Goal: Task Accomplishment & Management: Manage account settings

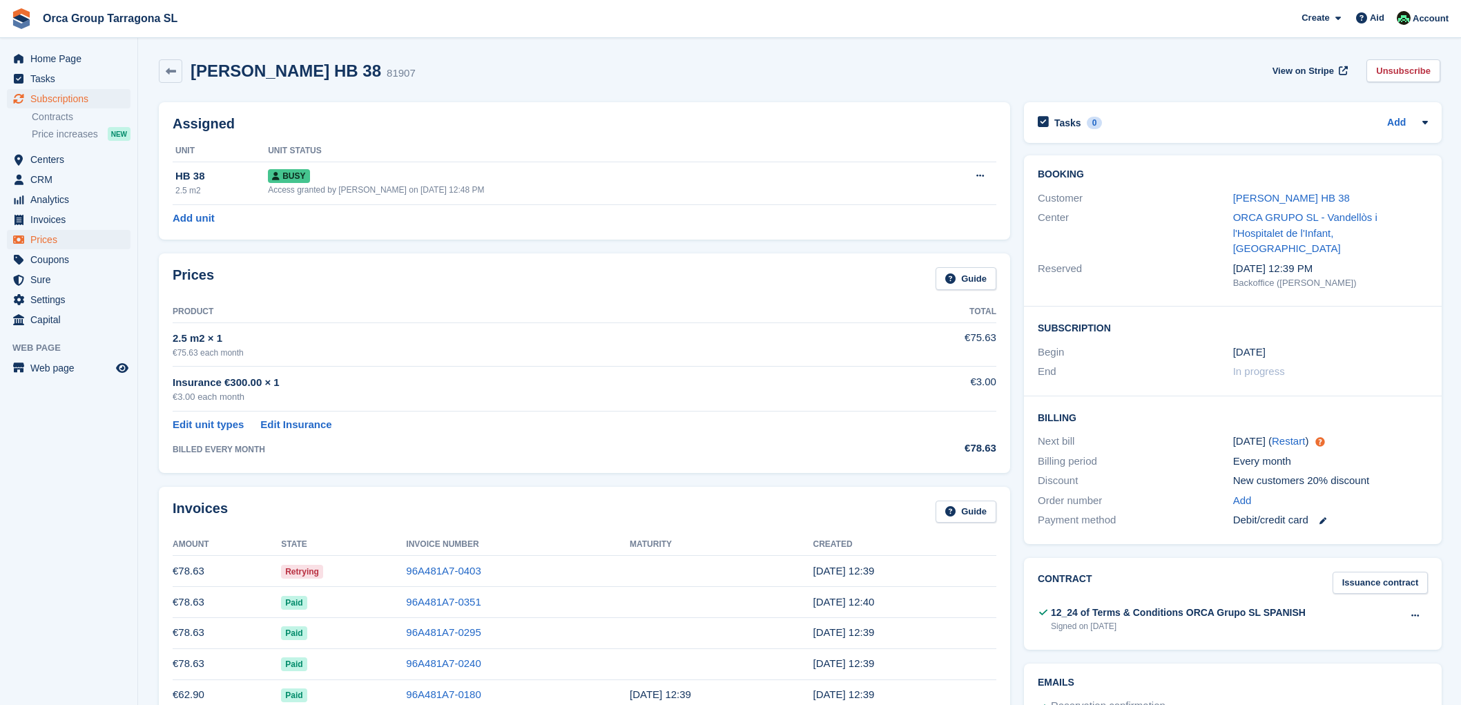
scroll to position [597, 0]
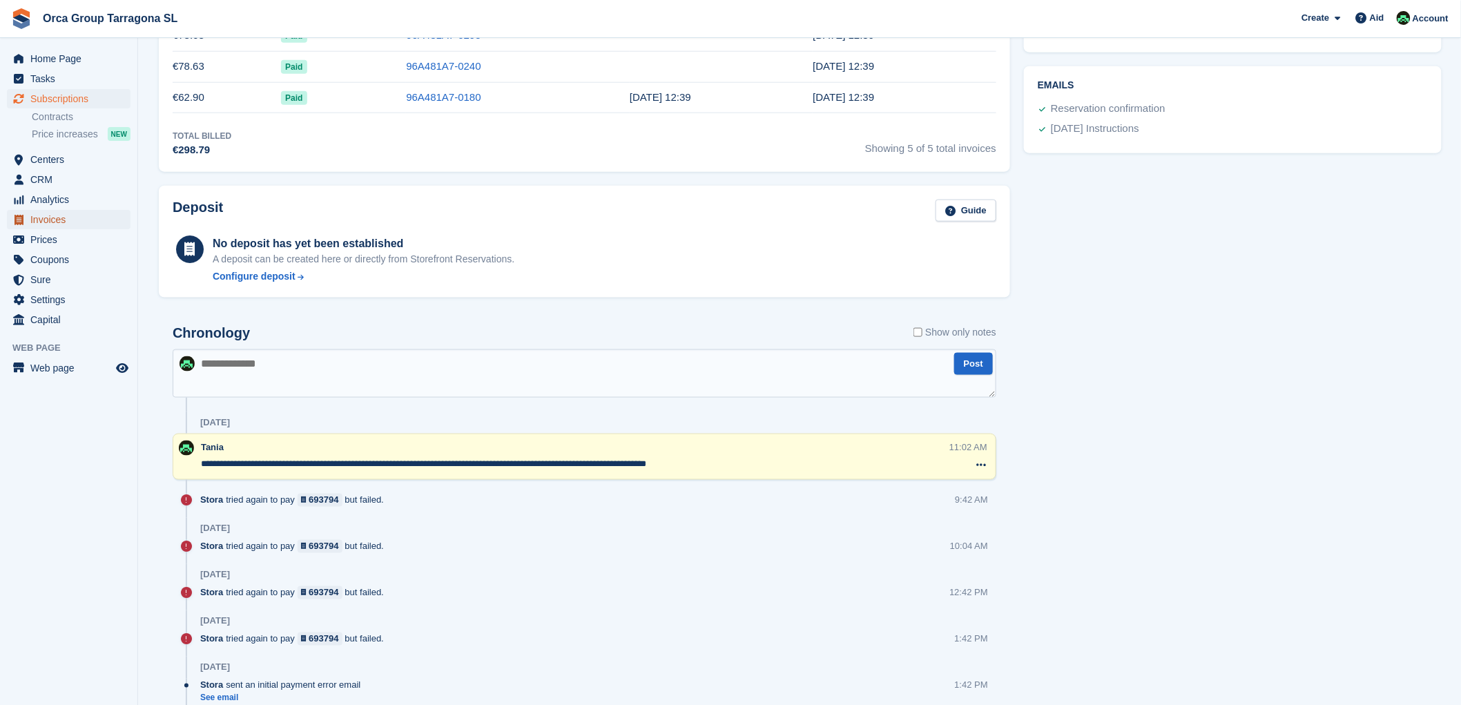
click at [68, 222] on span "Invoices" at bounding box center [71, 219] width 83 height 19
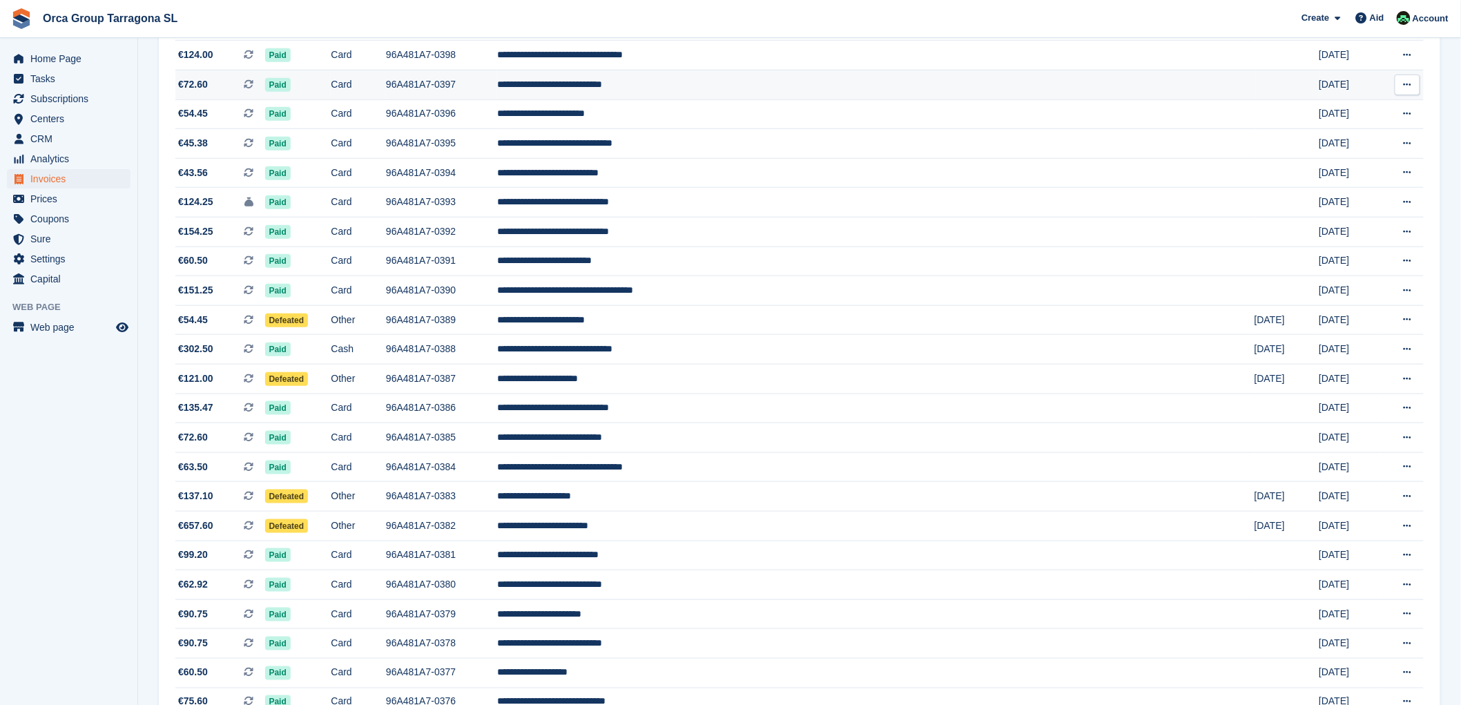
scroll to position [613, 0]
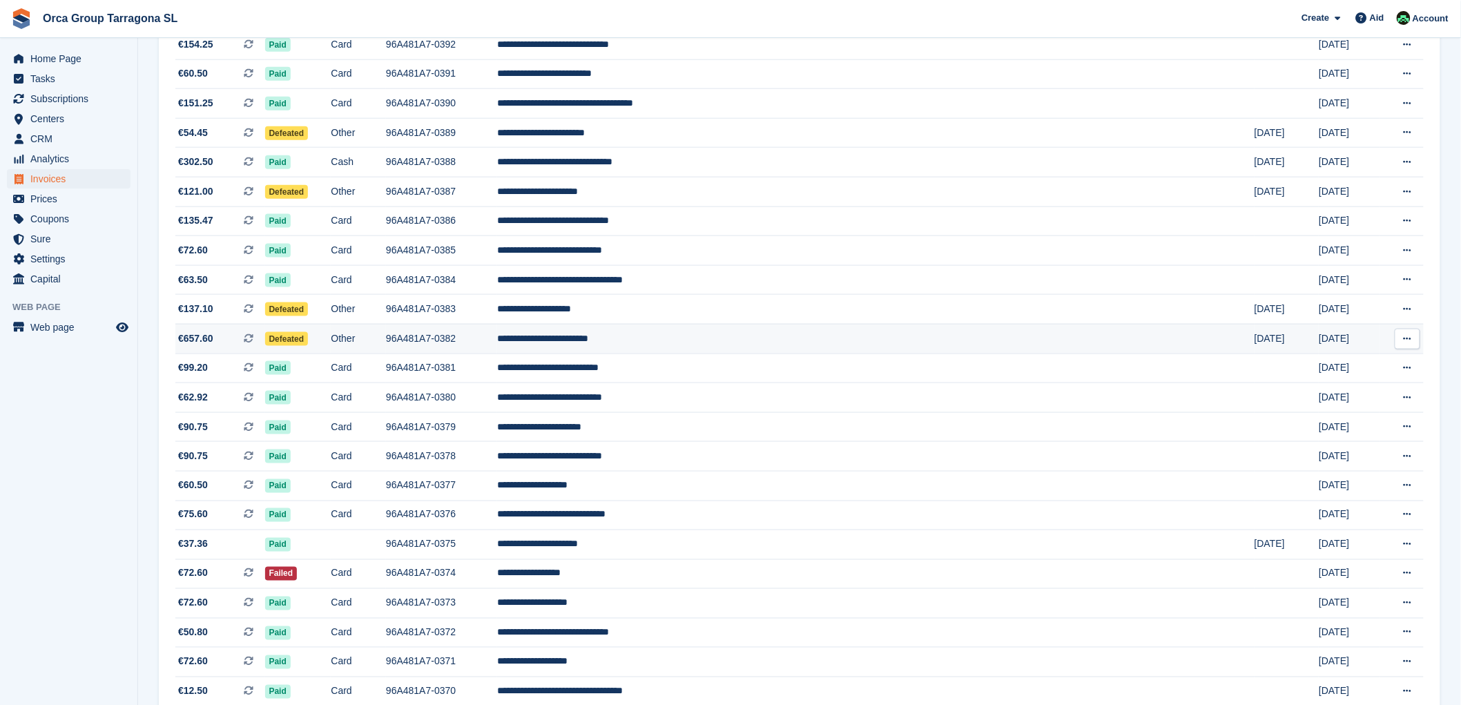
click at [588, 343] on font "**********" at bounding box center [542, 338] width 91 height 10
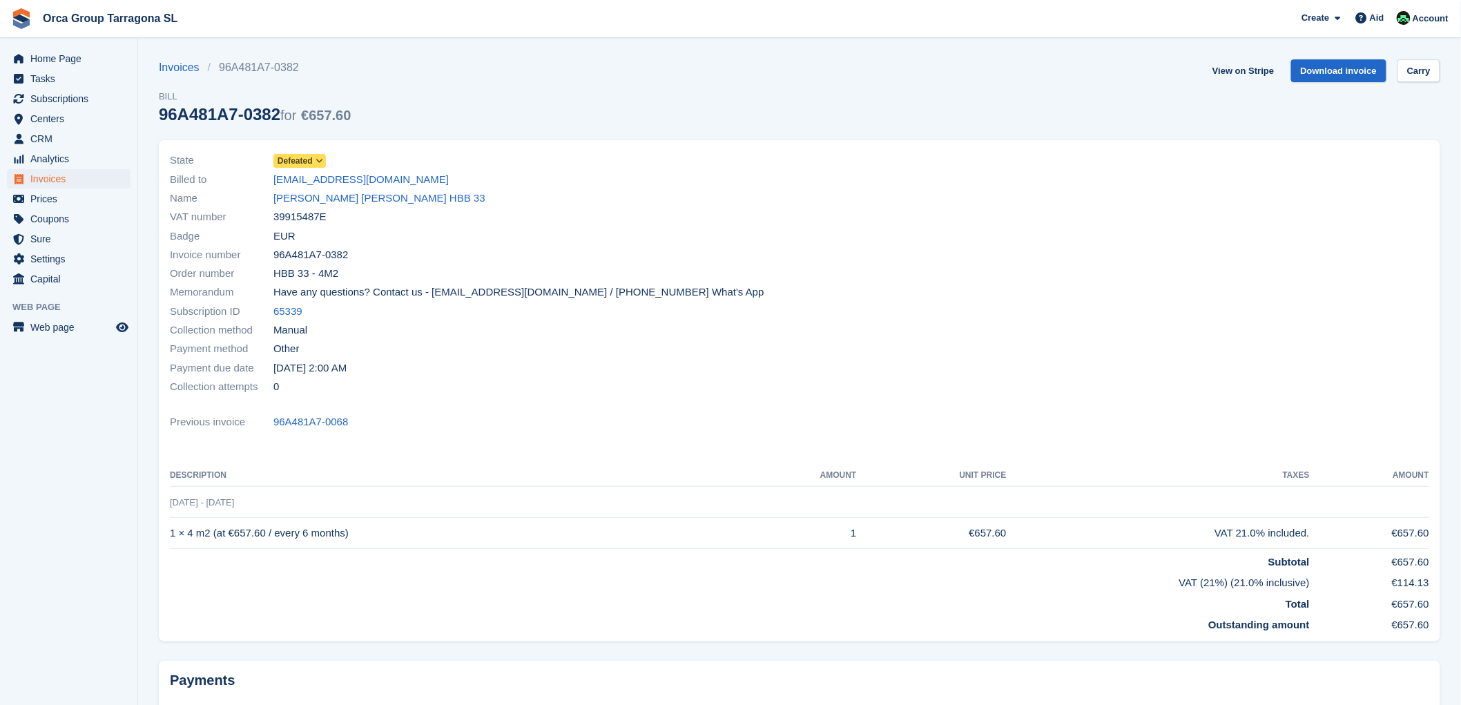
click at [320, 159] on icon at bounding box center [320, 161] width 8 height 8
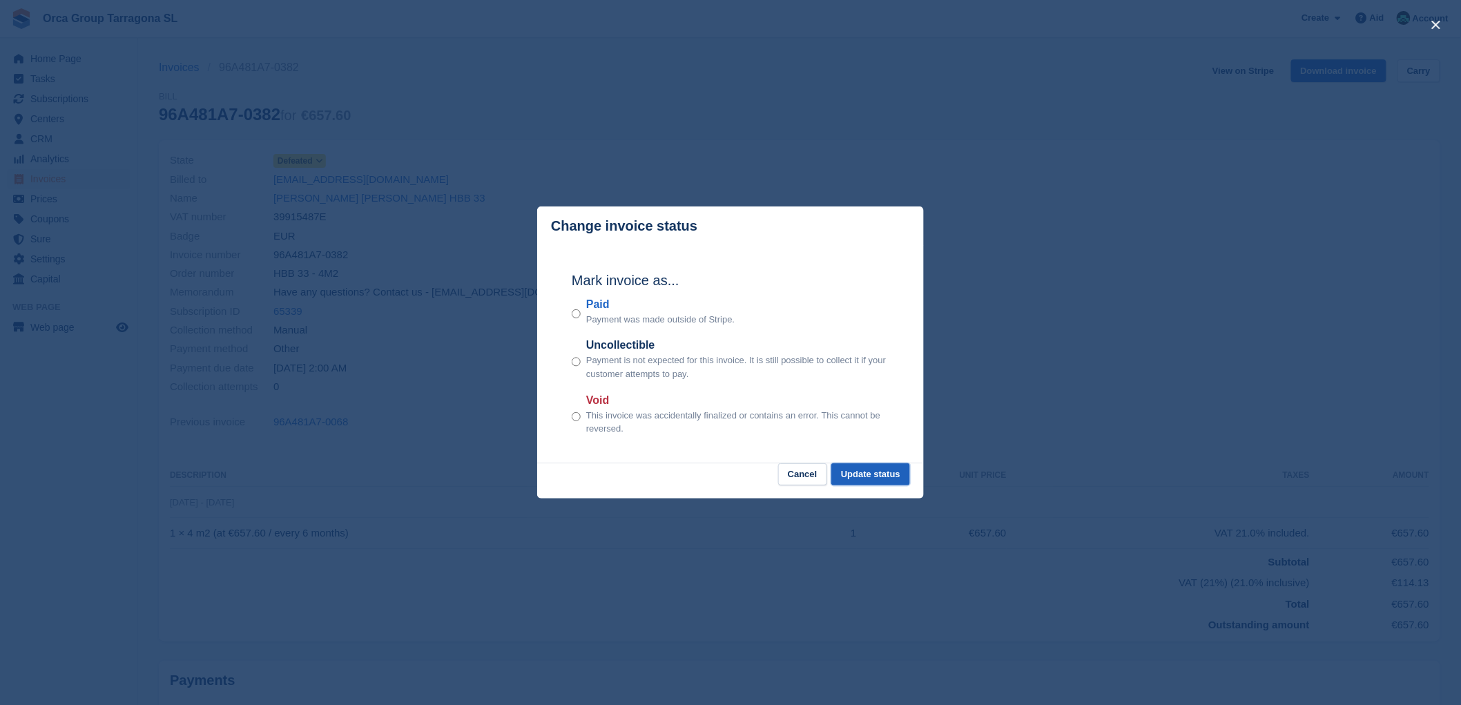
click at [867, 469] on font "Update status" at bounding box center [870, 474] width 59 height 10
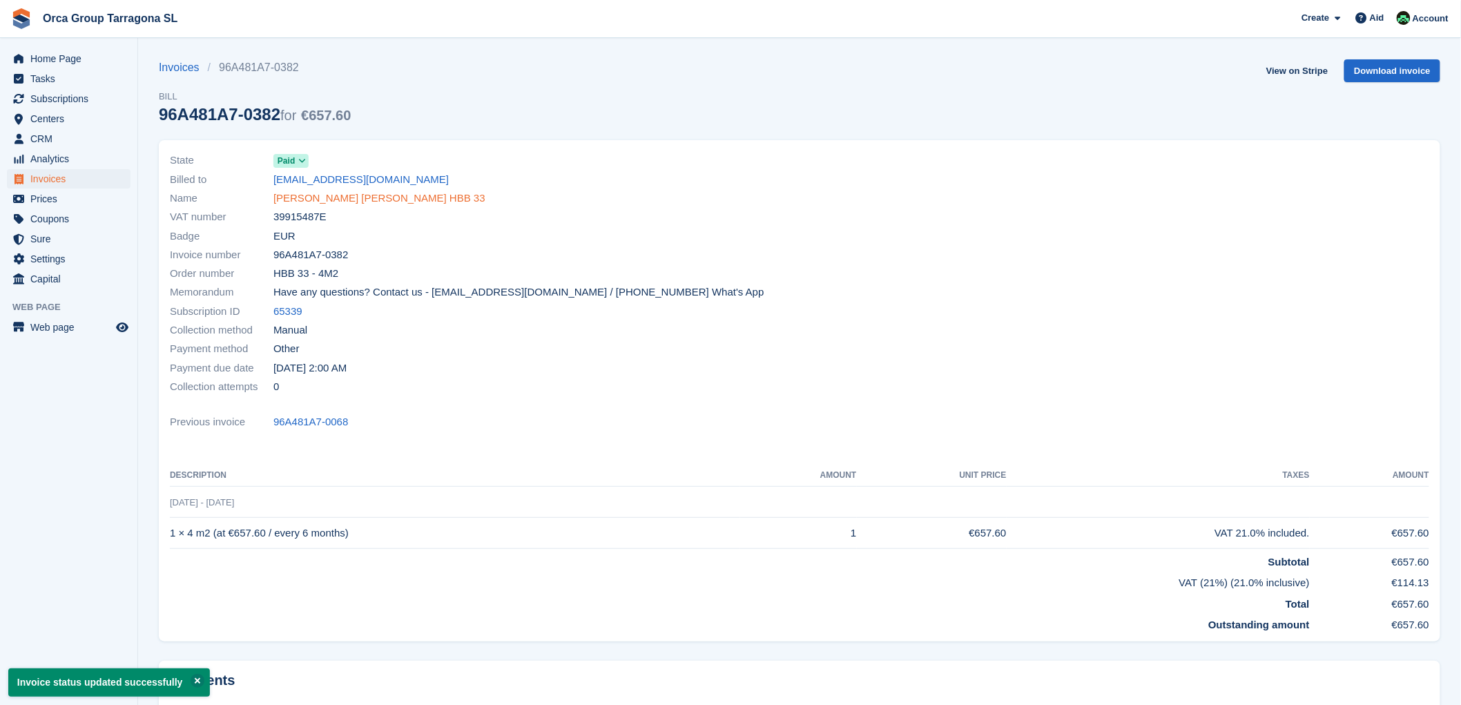
click at [321, 198] on font "AARON CANTON GARCIA HBB 33" at bounding box center [379, 198] width 212 height 12
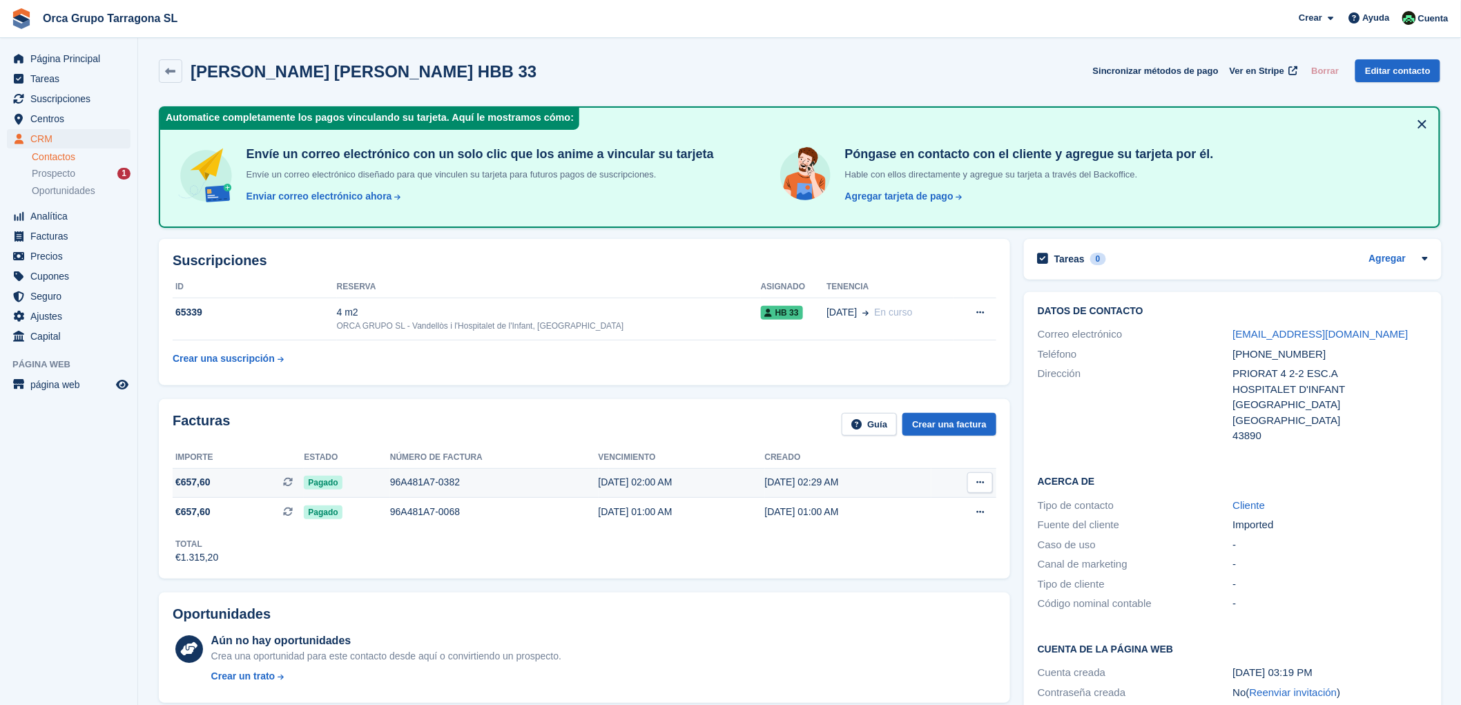
click at [979, 485] on icon at bounding box center [980, 482] width 8 height 9
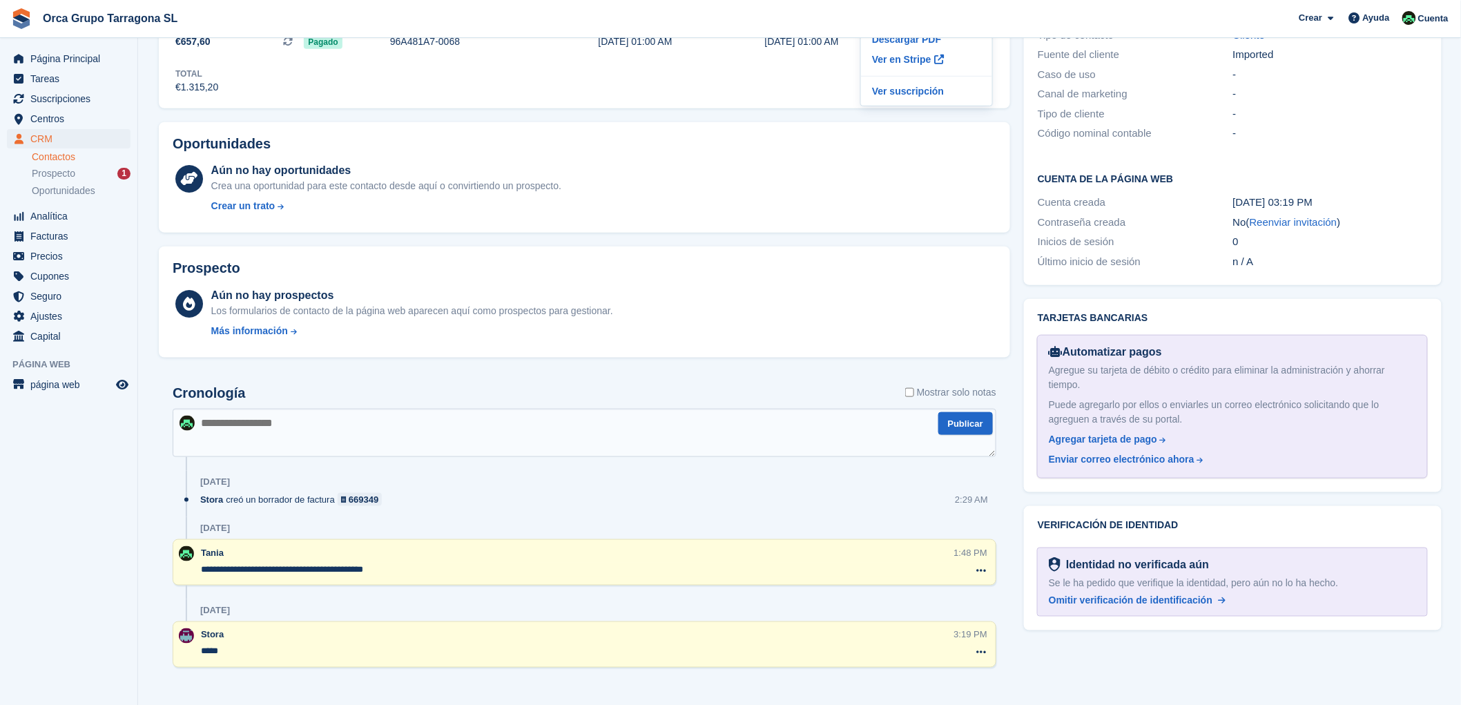
scroll to position [481, 0]
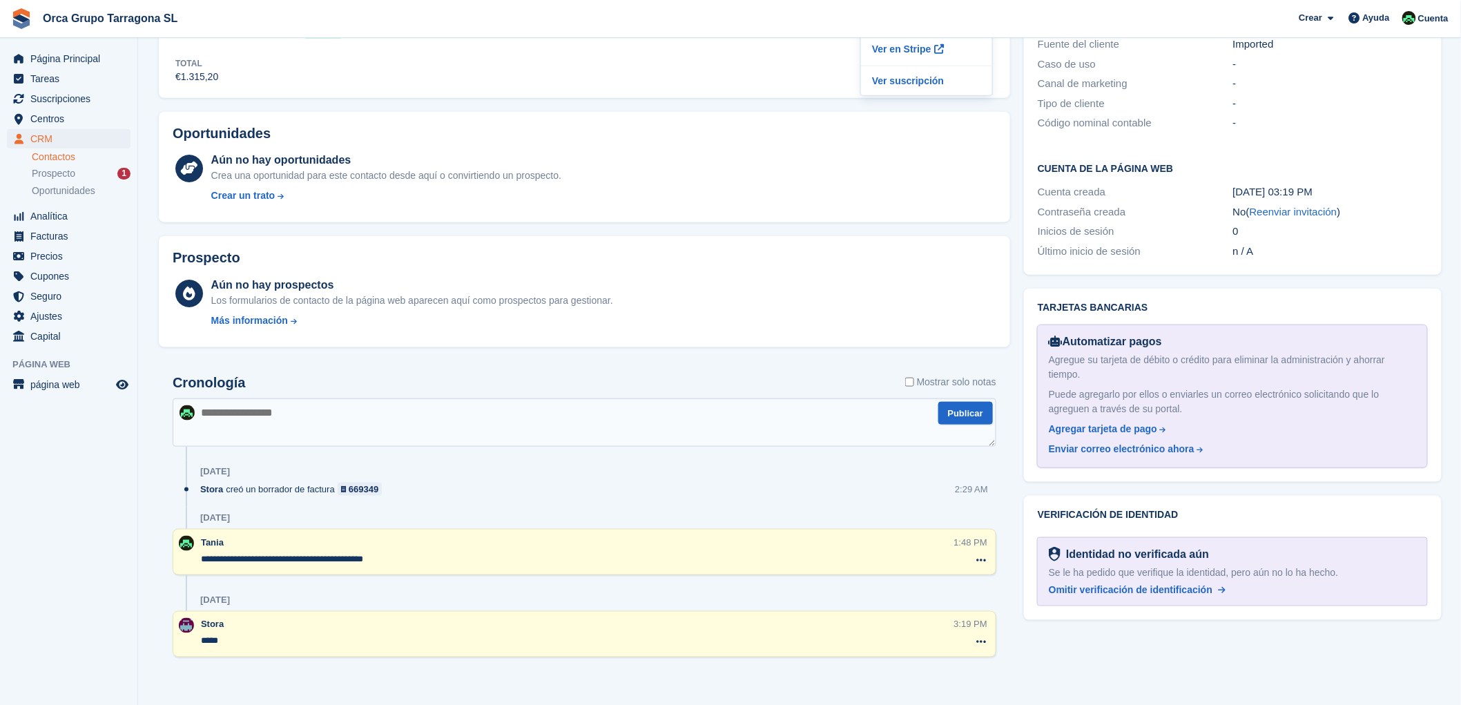
click at [197, 428] on textarea at bounding box center [585, 422] width 824 height 48
type textarea "**********"
click at [967, 405] on button "Publicar" at bounding box center [965, 413] width 55 height 23
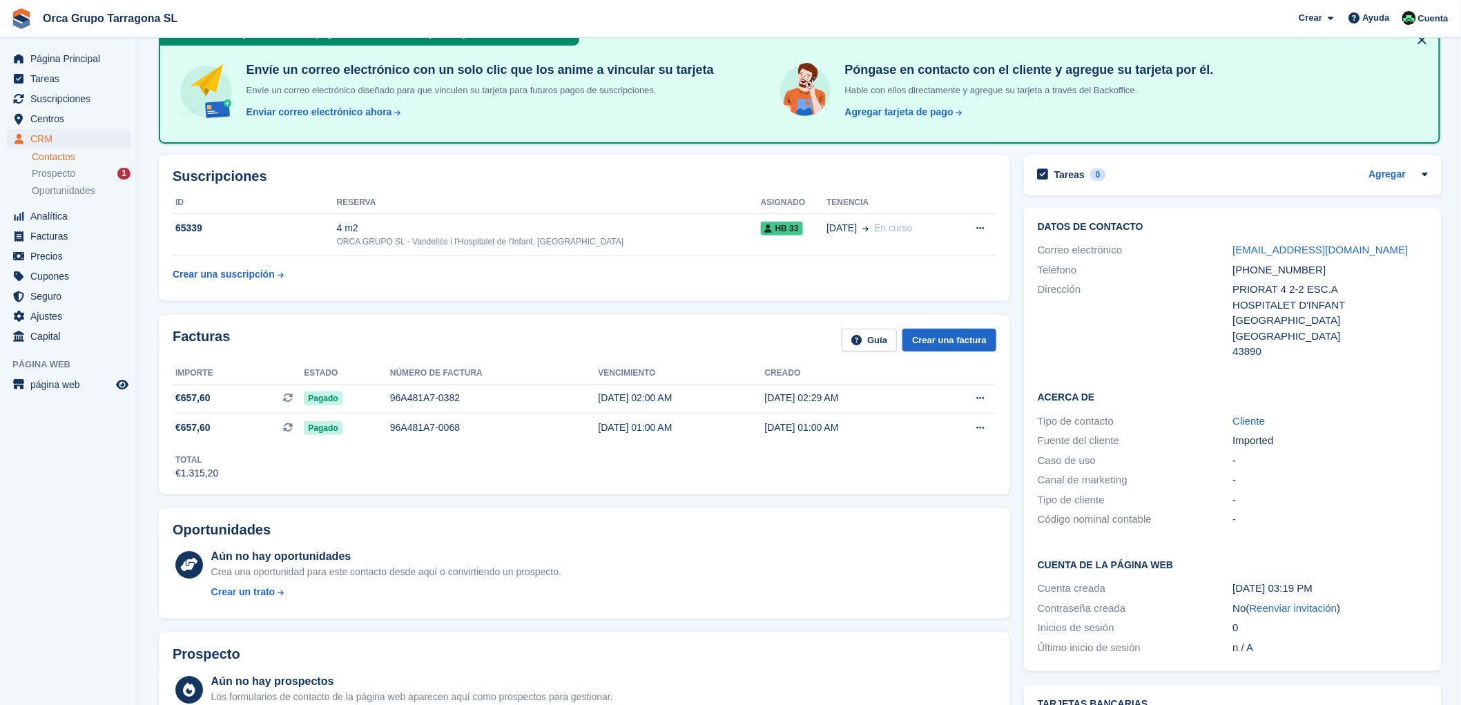
scroll to position [0, 0]
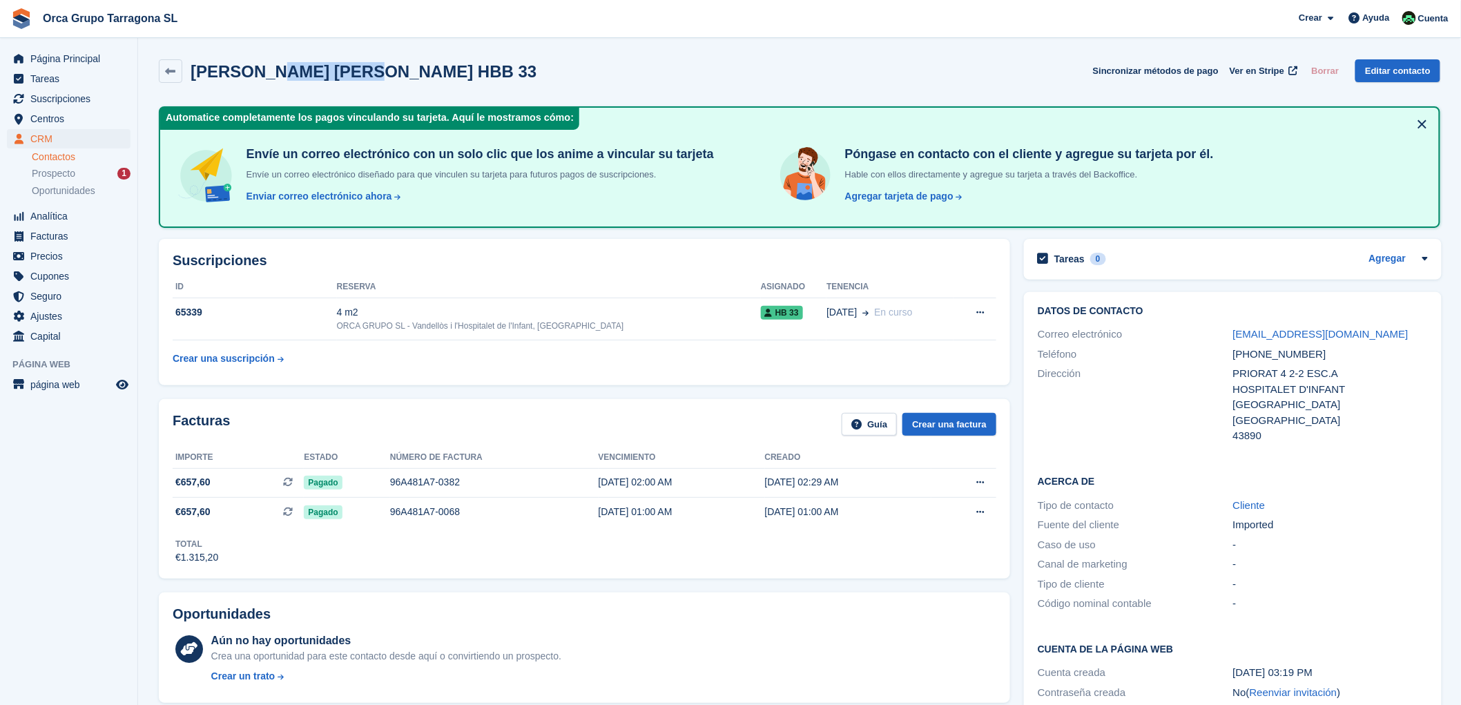
drag, startPoint x: 383, startPoint y: 71, endPoint x: 308, endPoint y: 77, distance: 74.8
click at [283, 73] on h2 "AARON CANTON GARCIA HBB 33" at bounding box center [364, 71] width 346 height 19
click at [509, 72] on div "AARON CANTON GARCIA HBB 33 Sincronizar métodos de pago Ver en Stripe Borrar Edi…" at bounding box center [799, 70] width 1281 height 23
drag, startPoint x: 447, startPoint y: 76, endPoint x: 225, endPoint y: 72, distance: 222.4
click at [189, 66] on div "AARON CANTON GARCIA HBB 33 Sincronizar métodos de pago Ver en Stripe Borrar Edi…" at bounding box center [799, 70] width 1281 height 23
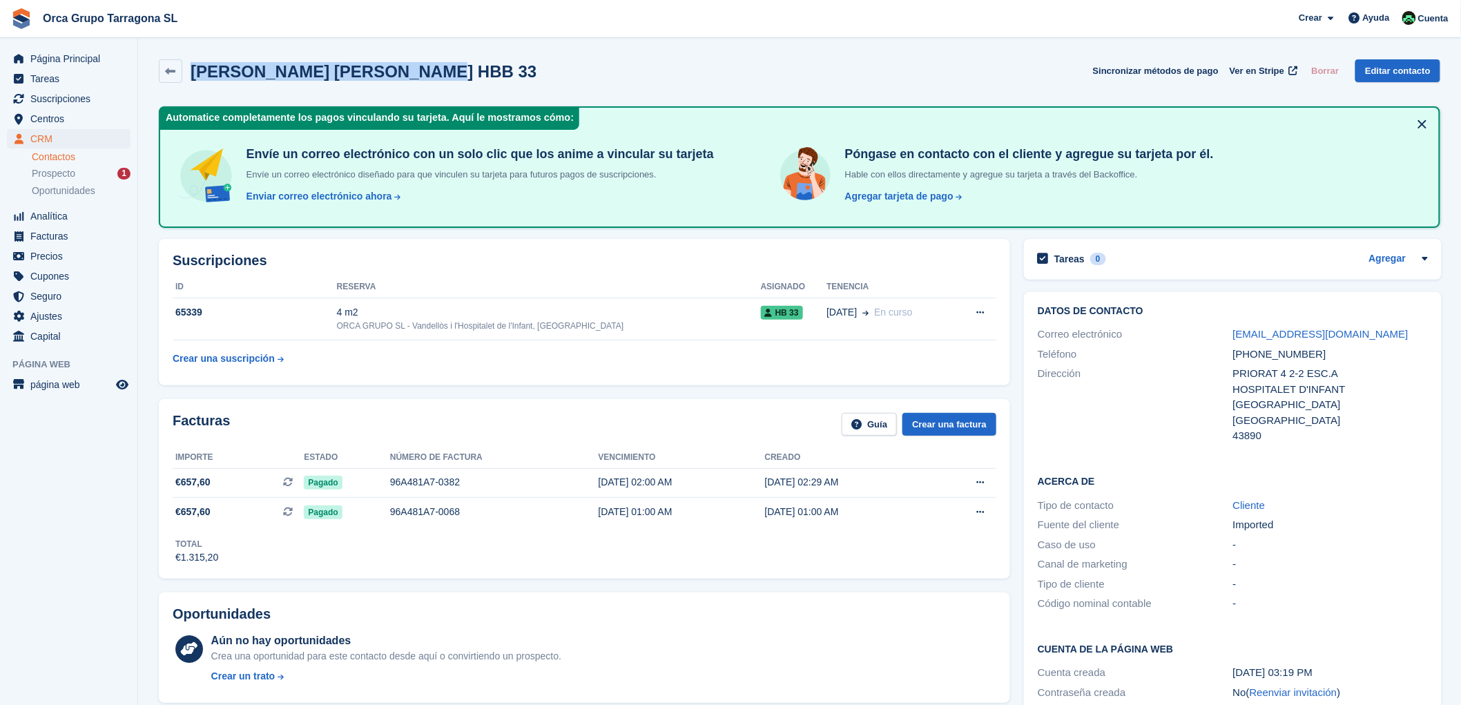
copy h2 "AARON CANTON GARCIA HBB 33"
click at [62, 98] on span "Suscripciones" at bounding box center [71, 98] width 83 height 19
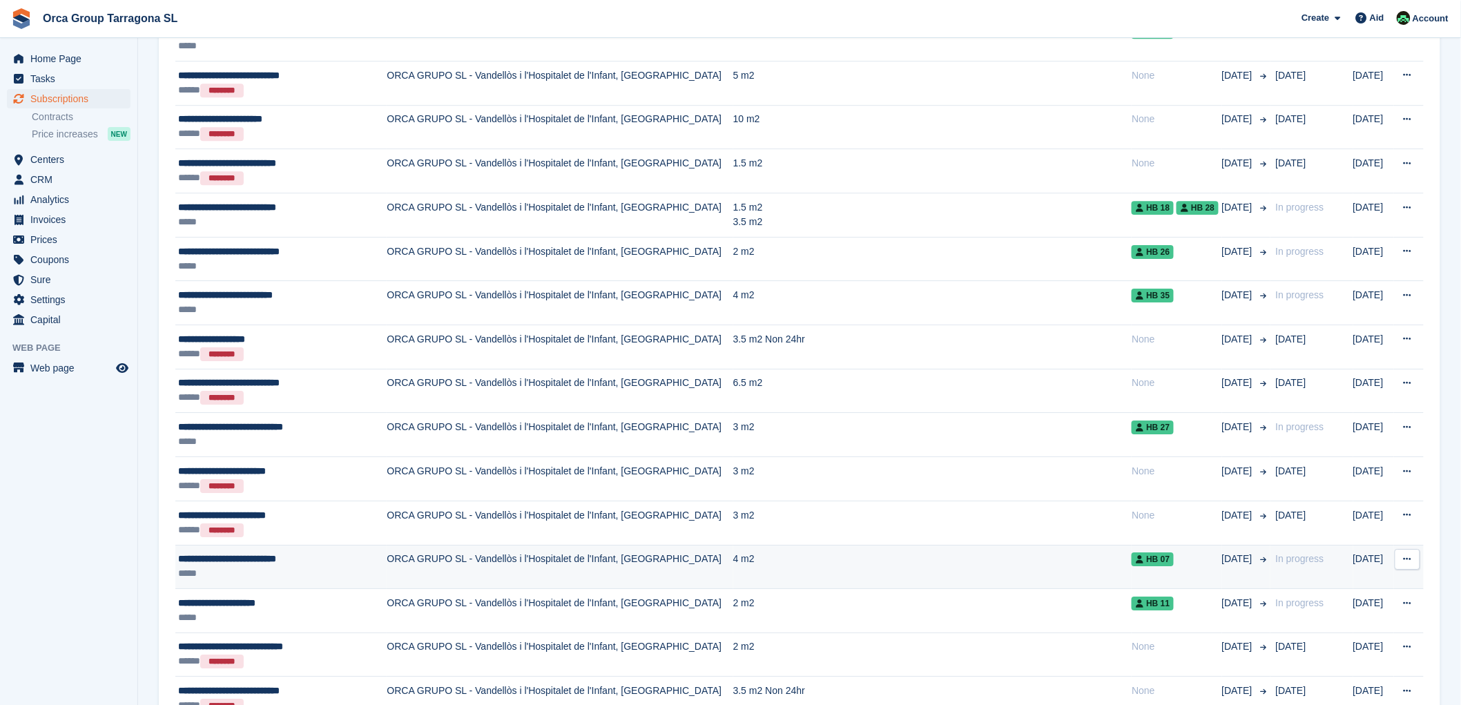
scroll to position [1797, 0]
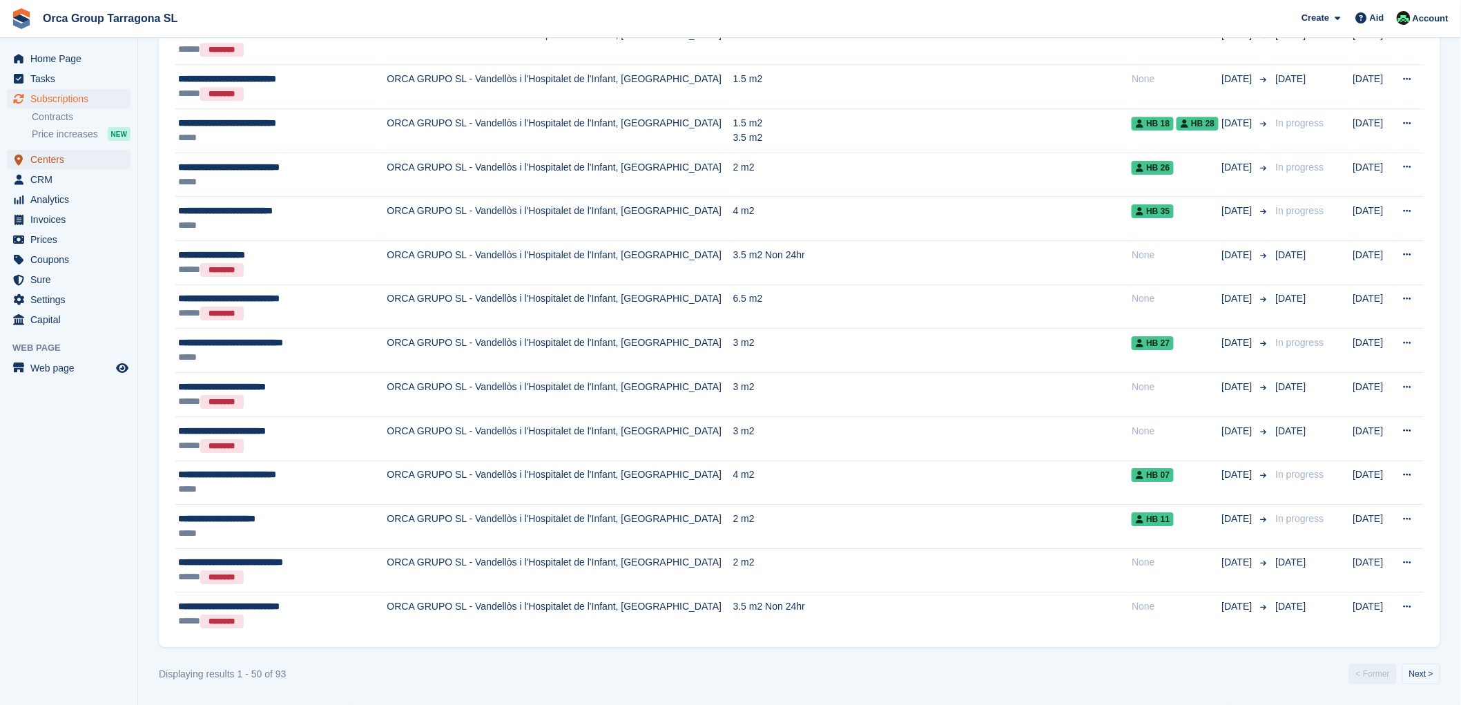
click at [69, 156] on span "Centers" at bounding box center [71, 159] width 83 height 19
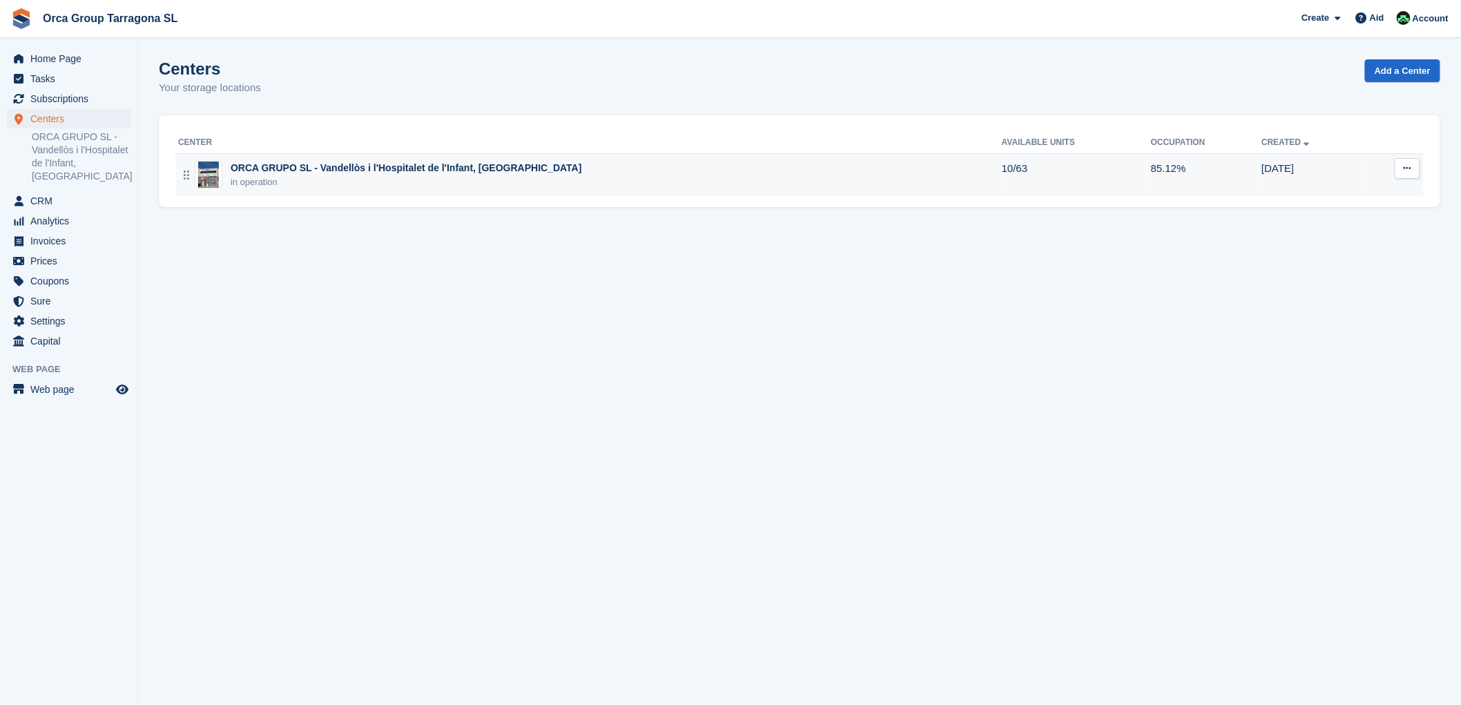
click at [340, 171] on font "ORCA GRUPO SL - Vandellòs i l'Hospitalet de l'Infant, [GEOGRAPHIC_DATA]" at bounding box center [406, 167] width 351 height 11
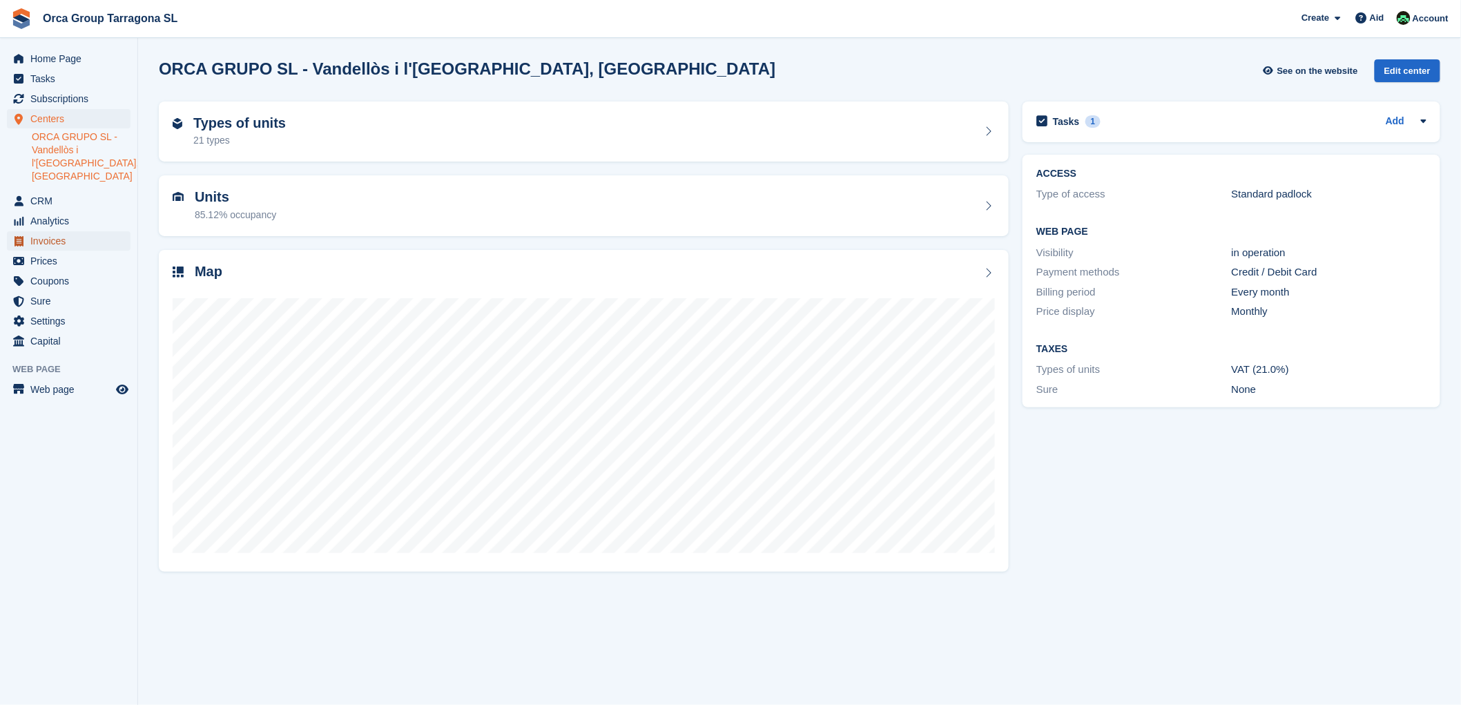
click at [75, 242] on span "Invoices" at bounding box center [71, 240] width 83 height 19
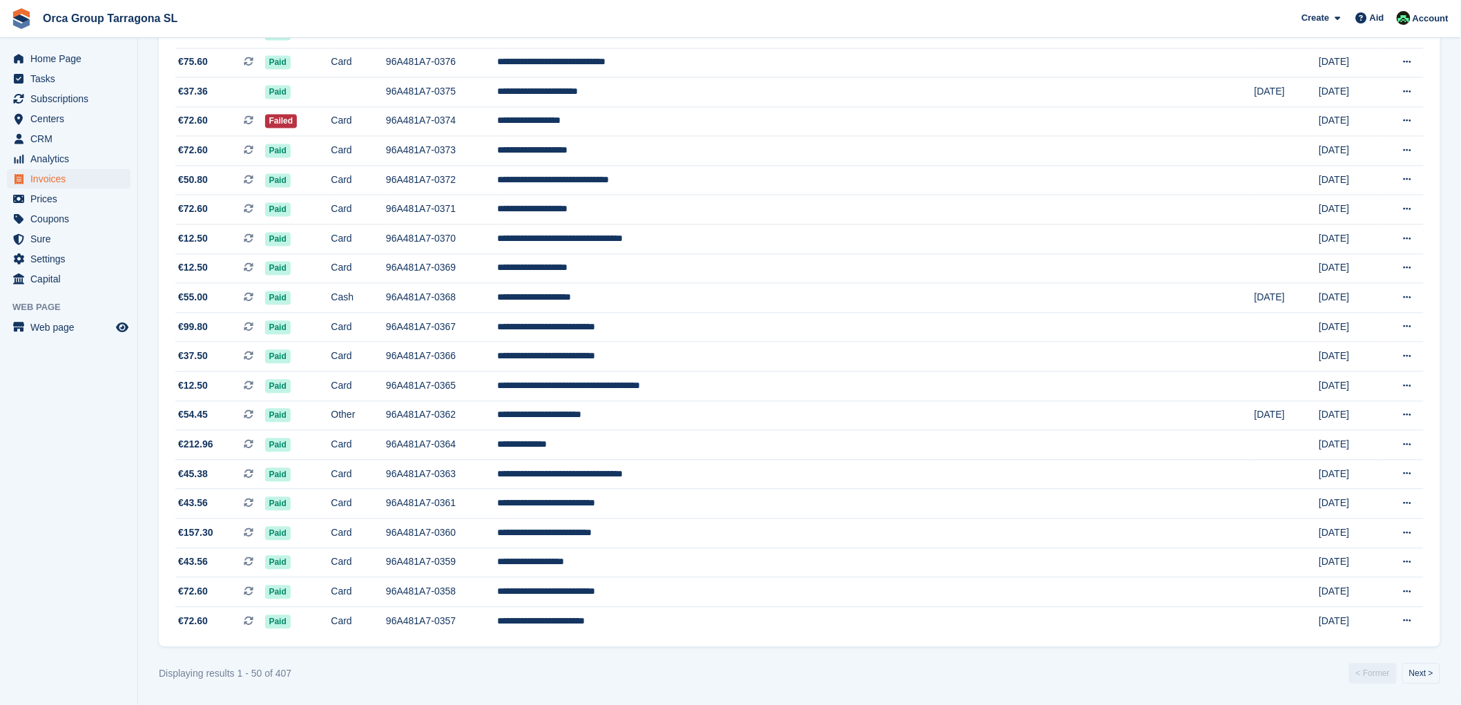
scroll to position [1076, 0]
click at [592, 534] on font "**********" at bounding box center [544, 533] width 95 height 10
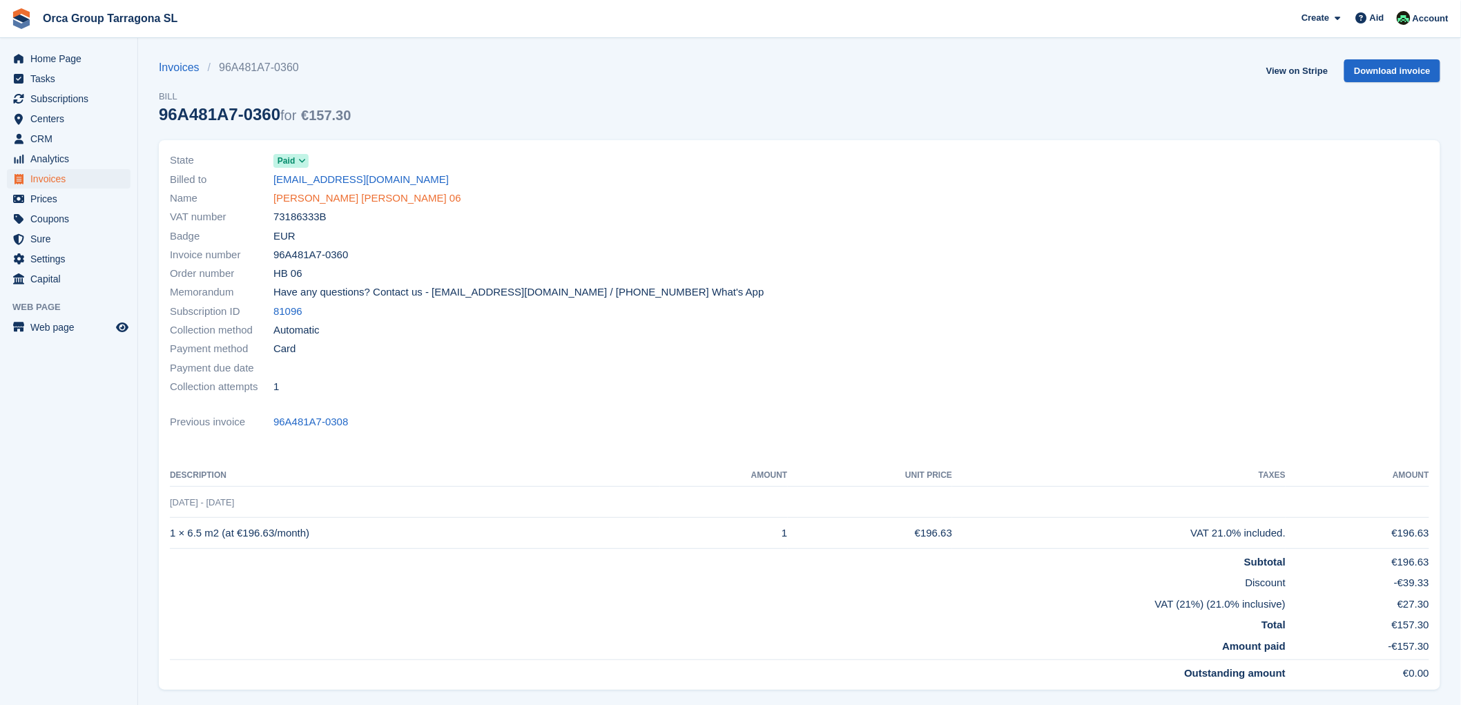
click at [315, 194] on font "GUILLERMO BARRI ZANUY HB 06" at bounding box center [367, 198] width 188 height 12
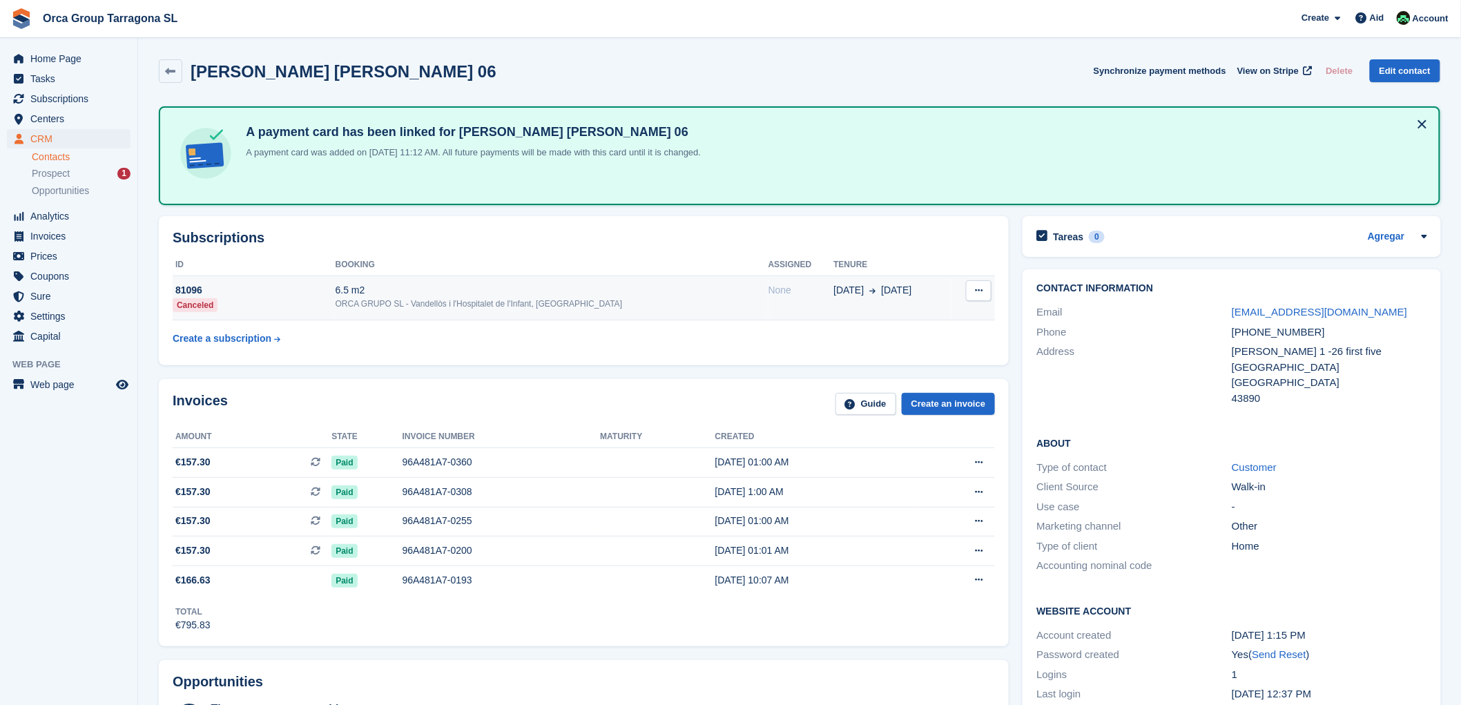
click at [974, 284] on button at bounding box center [979, 290] width 26 height 21
click at [189, 284] on font "81096" at bounding box center [188, 289] width 27 height 11
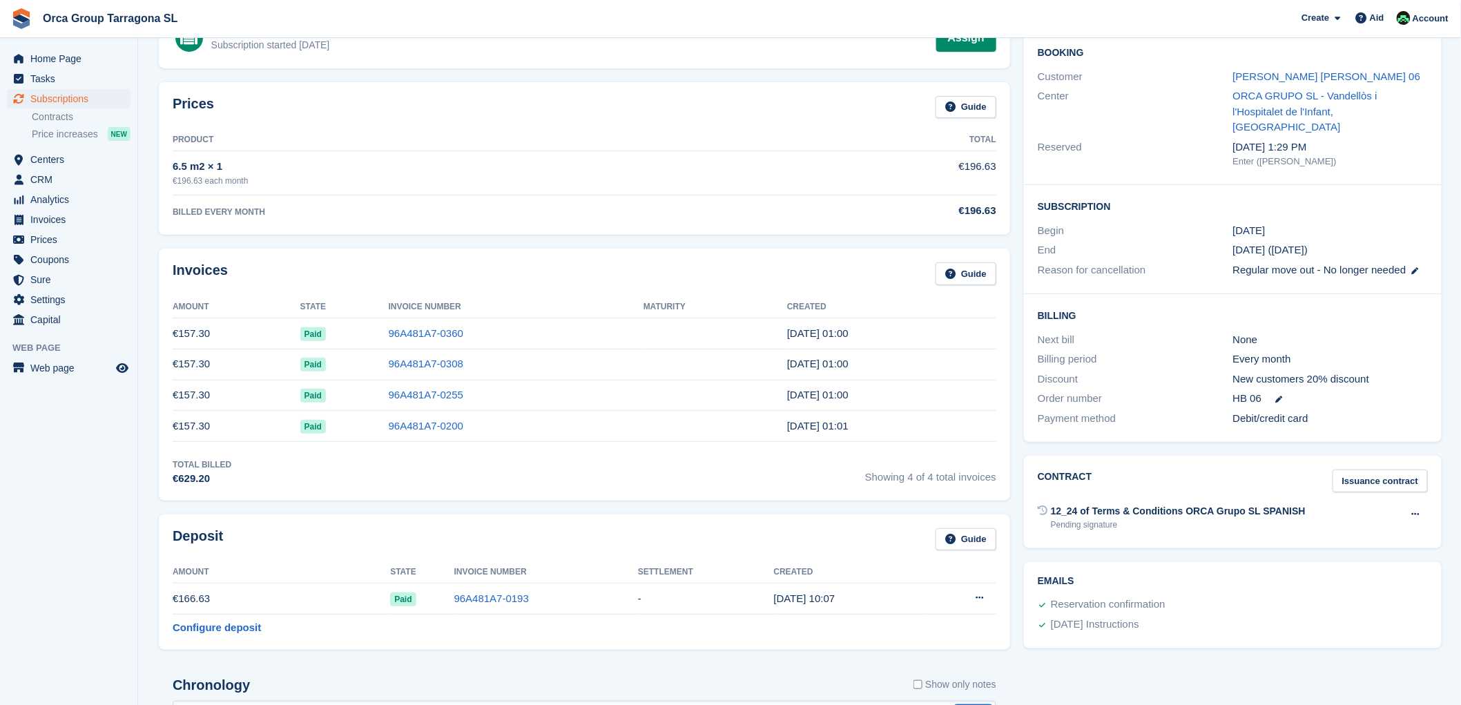
scroll to position [460, 0]
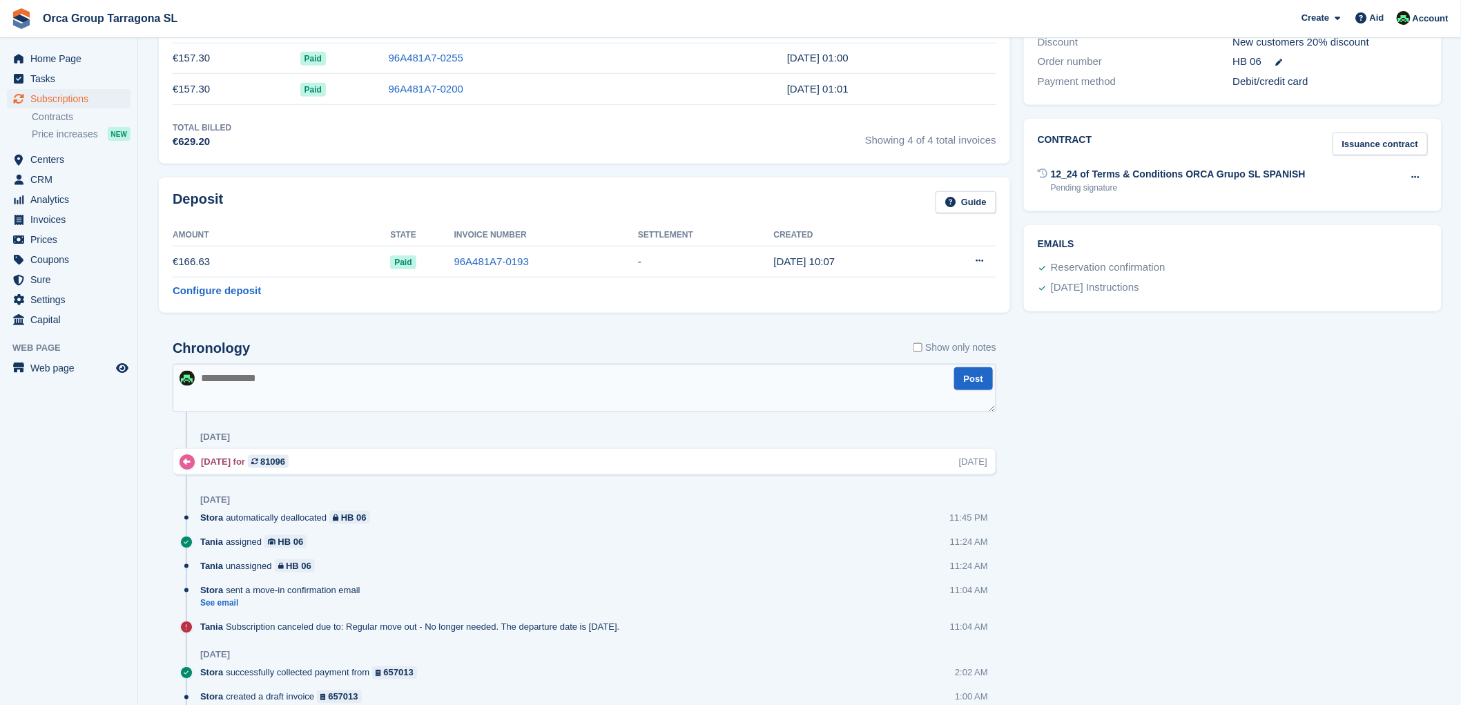
click at [221, 389] on textarea at bounding box center [585, 388] width 824 height 48
type textarea "**********"
click at [974, 384] on font "Post" at bounding box center [973, 379] width 19 height 10
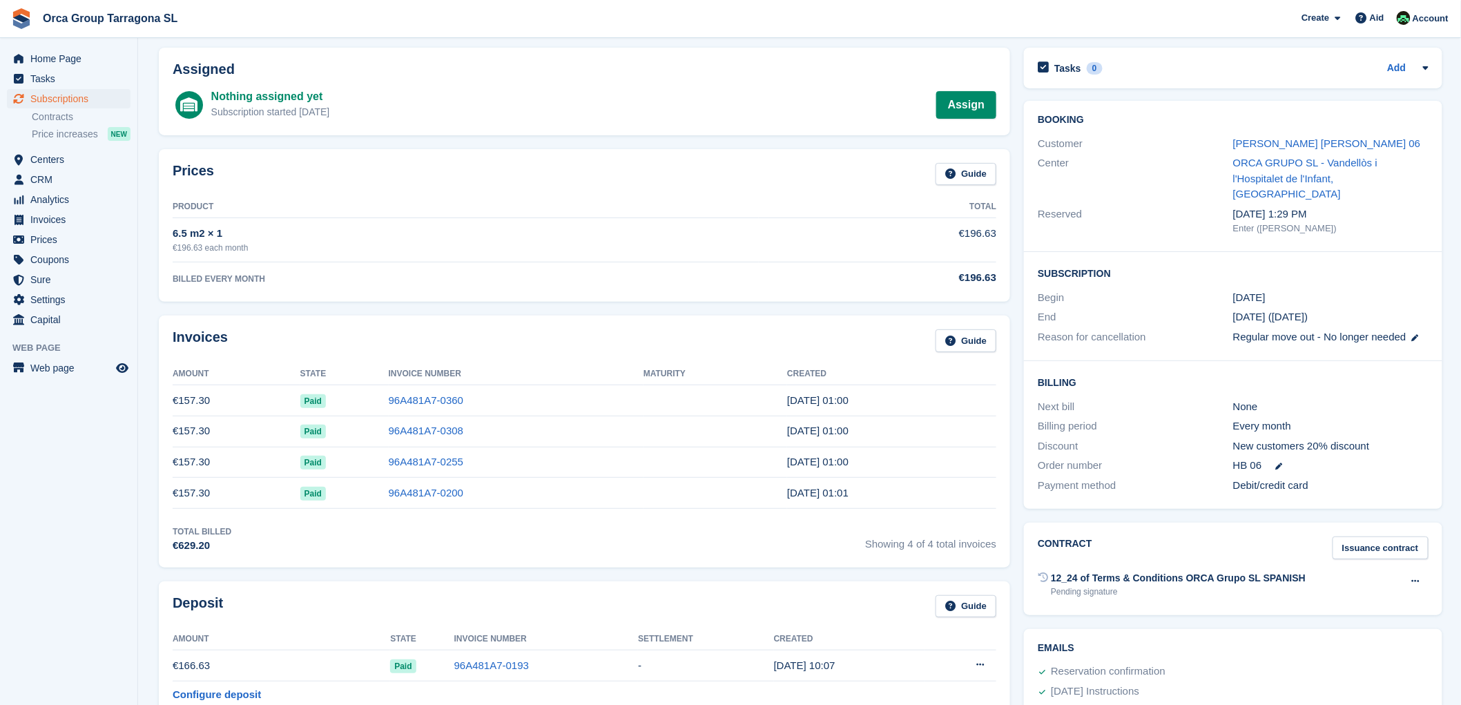
scroll to position [0, 0]
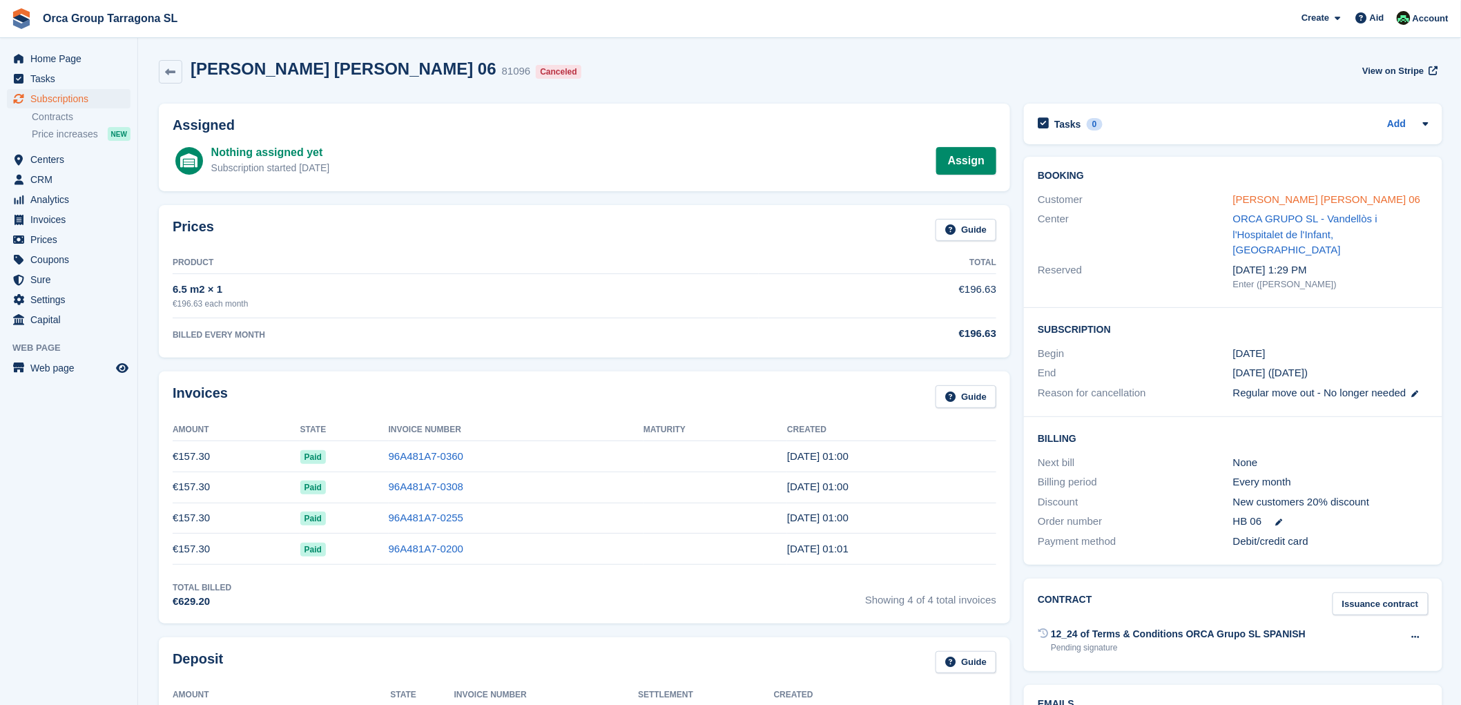
click at [1280, 197] on font "[PERSON_NAME] [PERSON_NAME] 06" at bounding box center [1327, 199] width 188 height 12
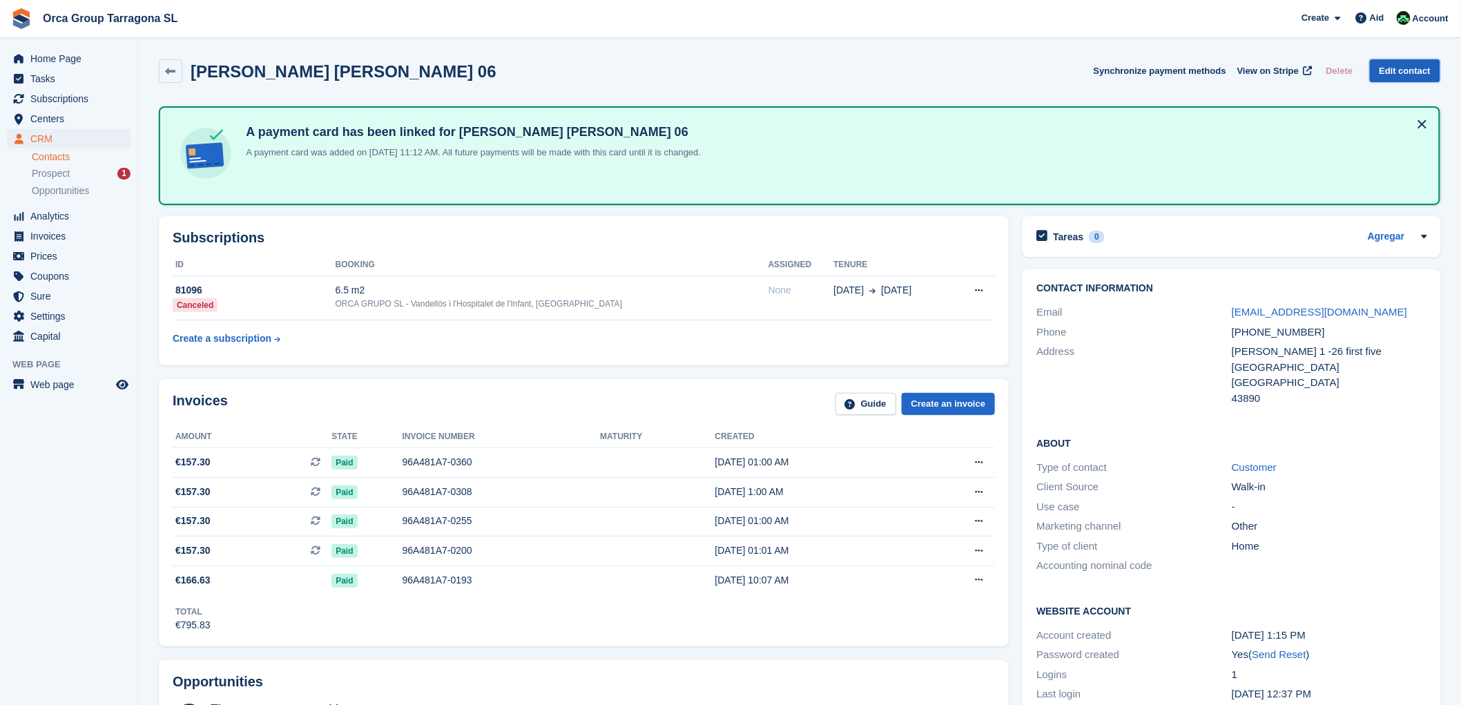
click at [1390, 70] on font "Edit contact" at bounding box center [1405, 71] width 51 height 10
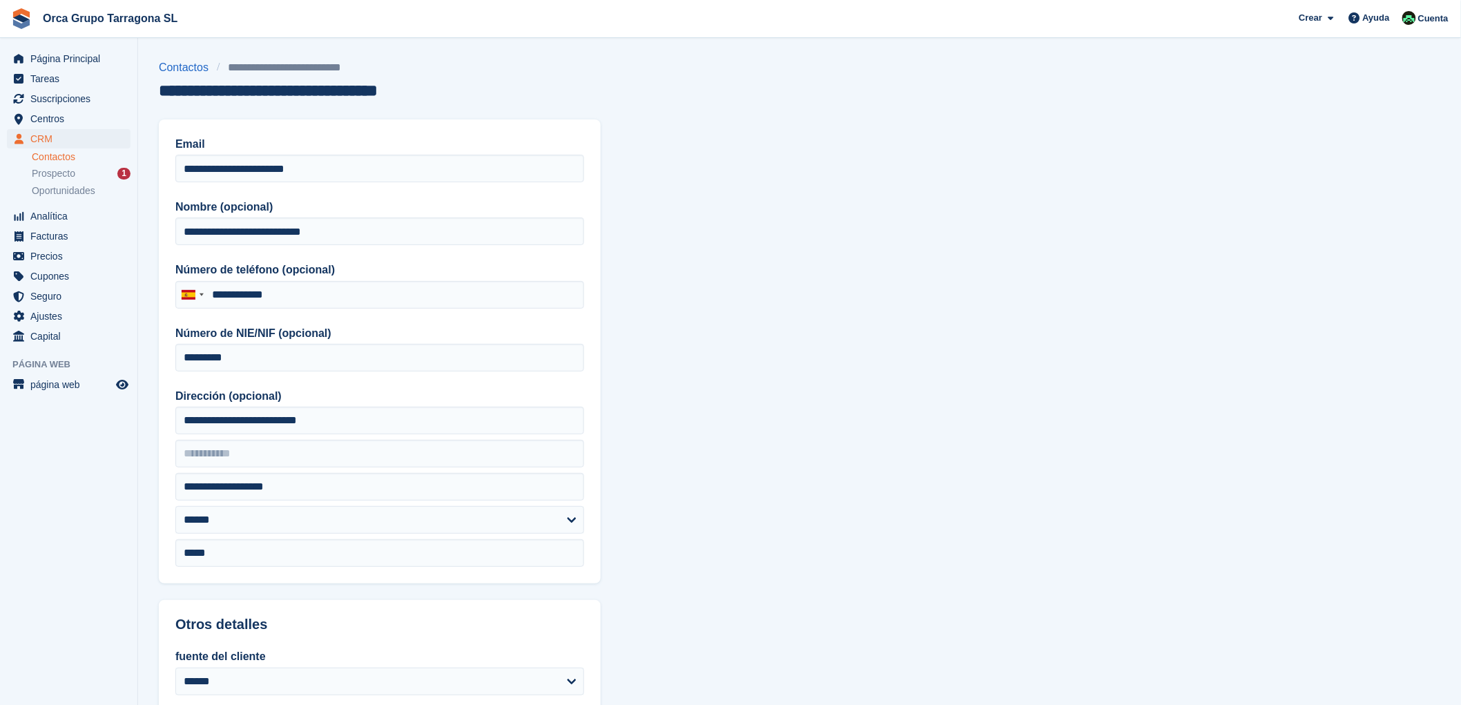
type input "**********"
click at [182, 230] on input "**********" at bounding box center [379, 231] width 409 height 28
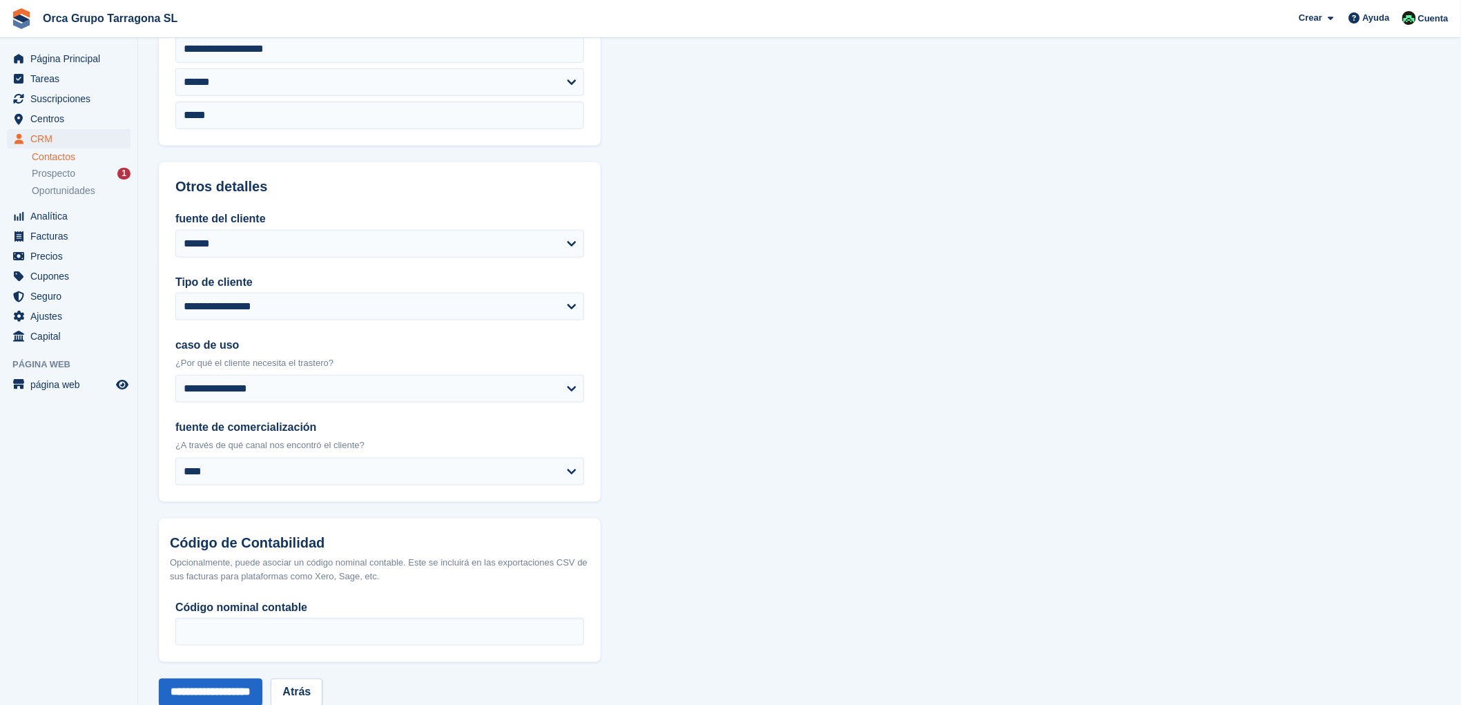
scroll to position [471, 0]
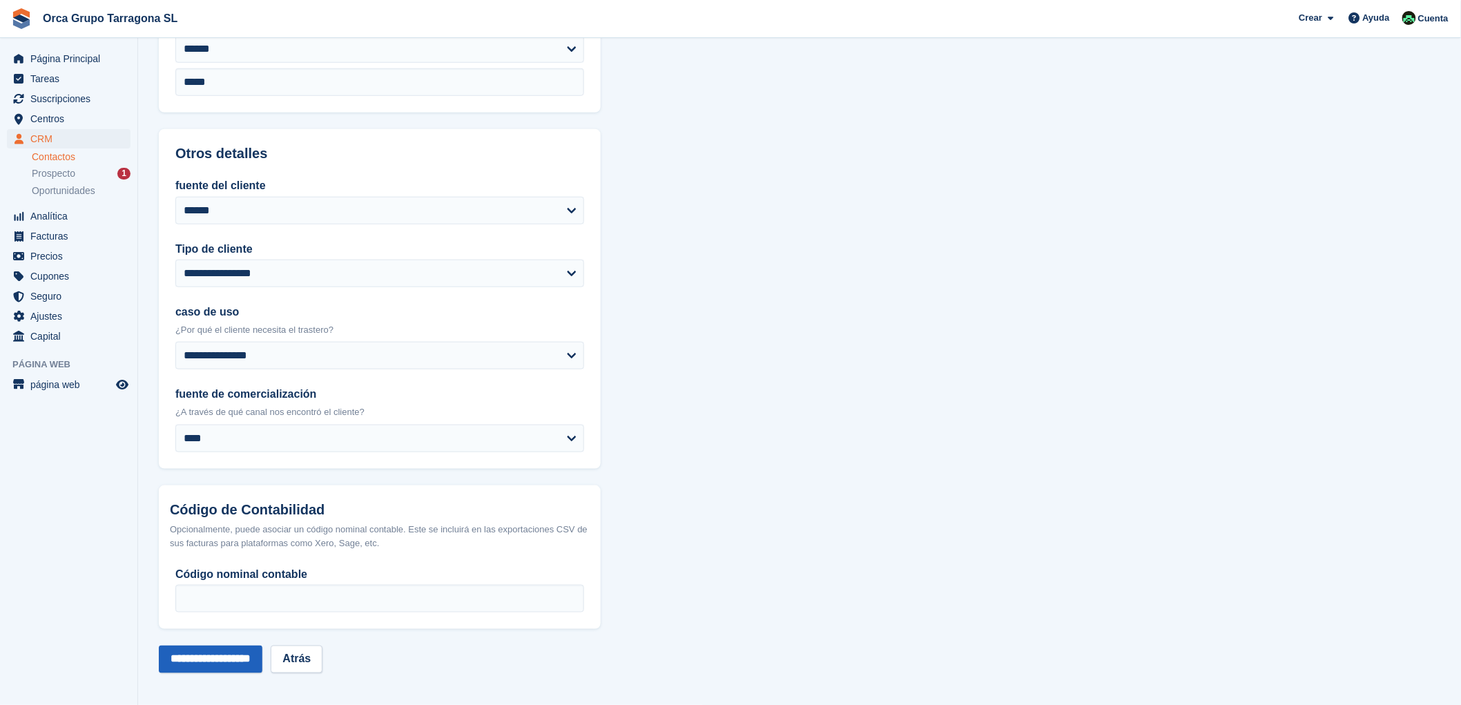
type input "**********"
click at [262, 664] on input "**********" at bounding box center [211, 660] width 104 height 28
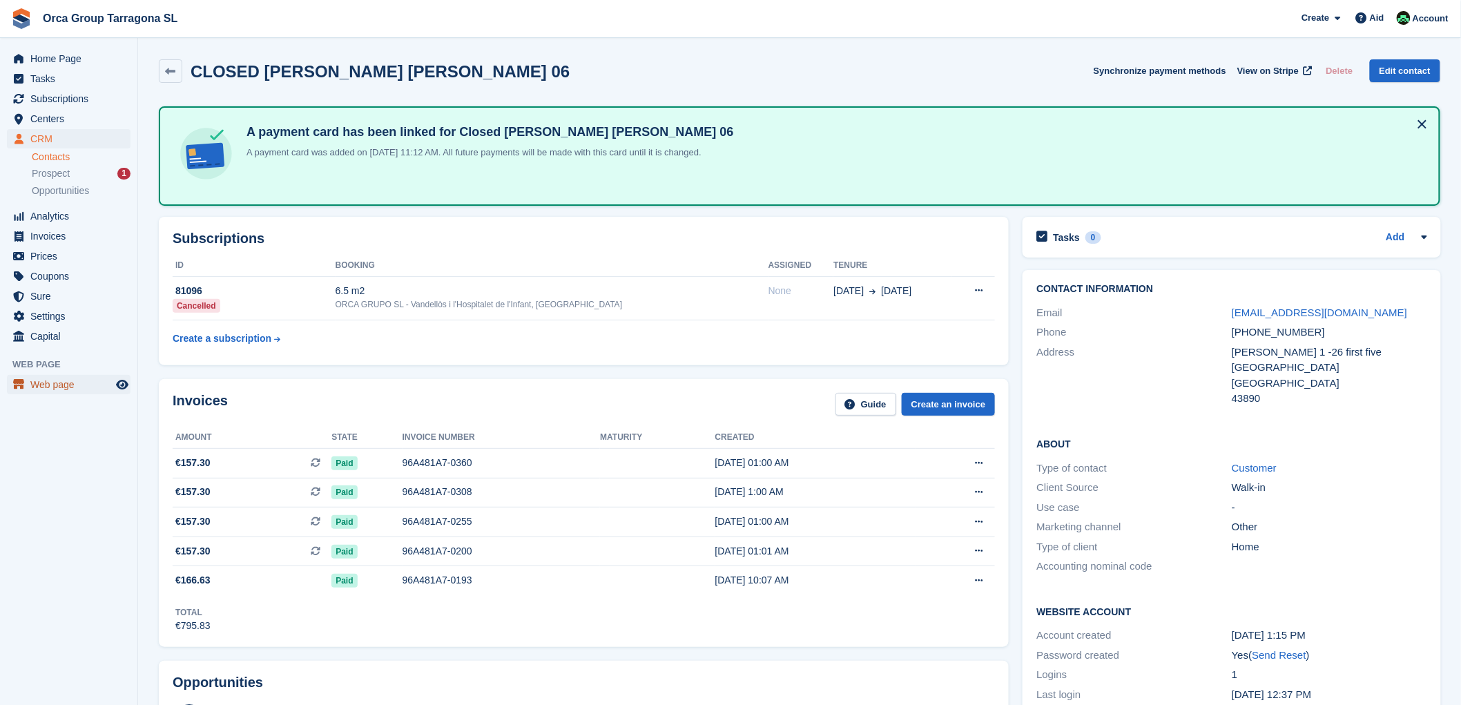
click at [62, 381] on font "Web page" at bounding box center [52, 384] width 44 height 11
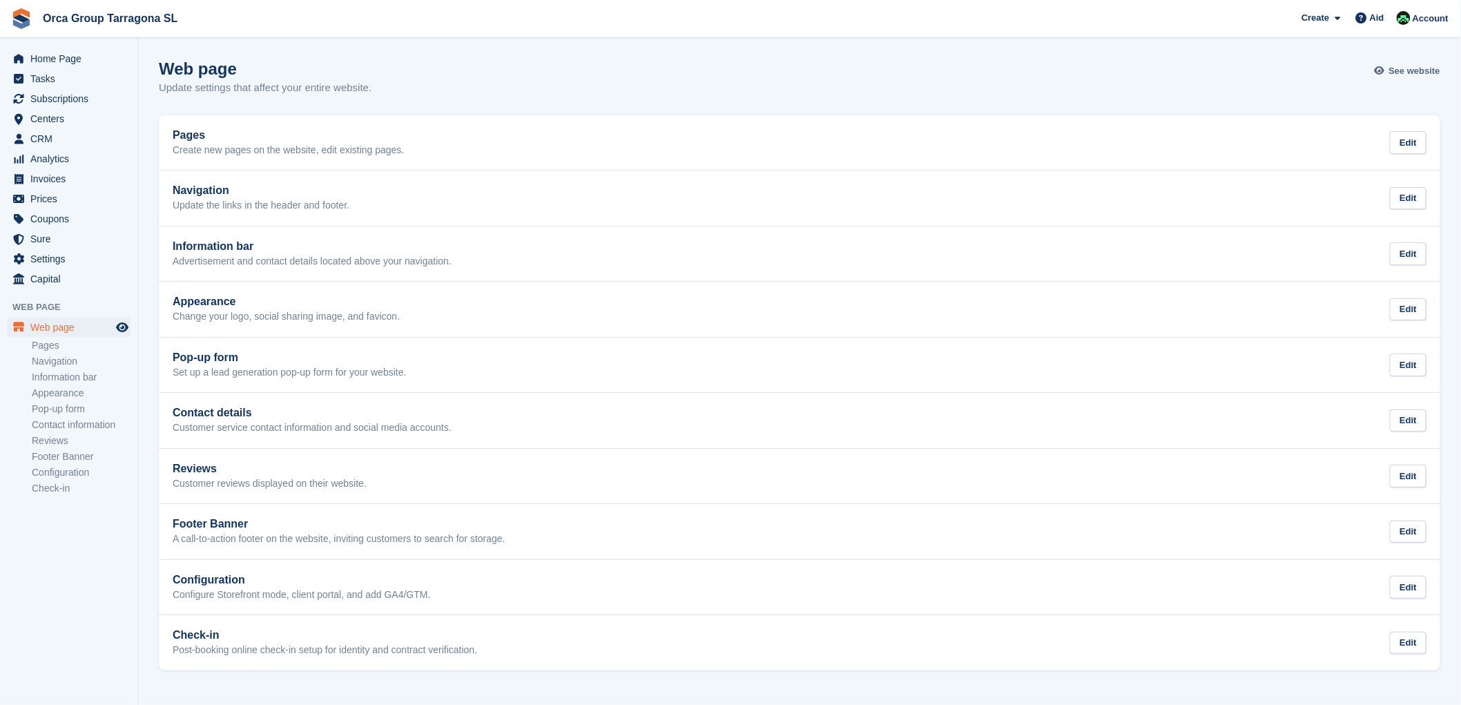
click at [1417, 70] on font "See website" at bounding box center [1414, 71] width 51 height 10
